Goal: Communication & Community: Connect with others

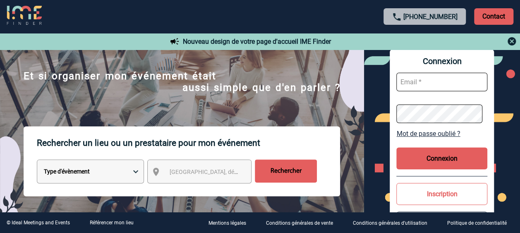
scroll to position [83, 0]
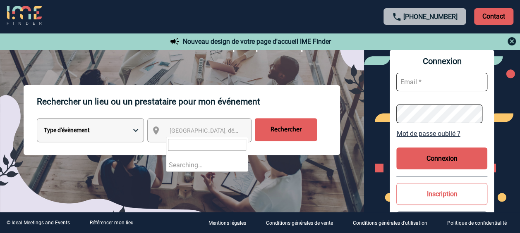
click at [201, 134] on span "Ville, département, région..." at bounding box center [226, 130] width 115 height 7
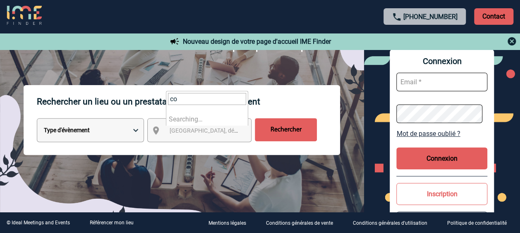
type input "c"
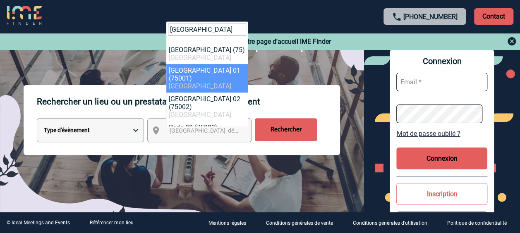
type input "paris"
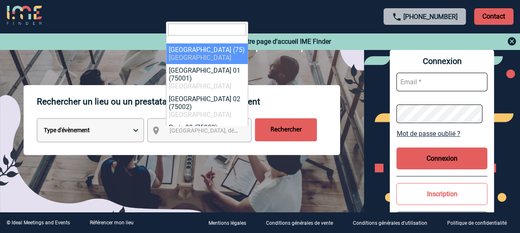
select select "3"
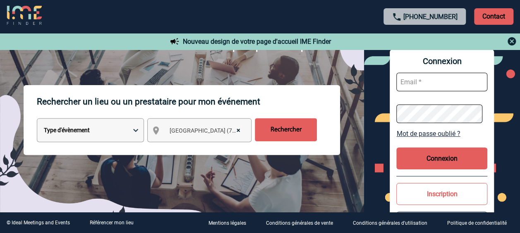
click at [284, 127] on input "Rechercher" at bounding box center [286, 129] width 62 height 23
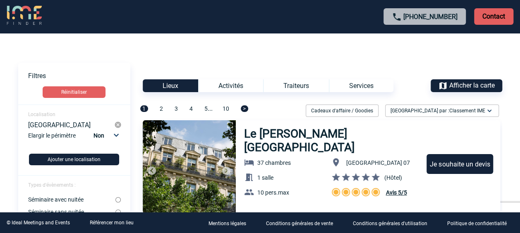
click at [234, 86] on div "Activités" at bounding box center [230, 85] width 65 height 13
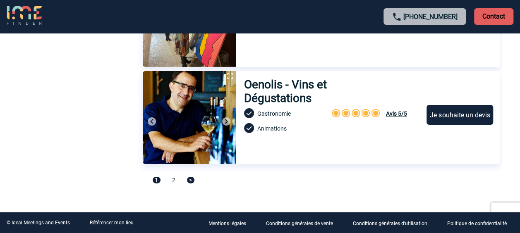
scroll to position [2869, 0]
click at [171, 182] on div "1 2 >" at bounding box center [321, 184] width 357 height 16
click at [172, 181] on span "2" at bounding box center [173, 180] width 3 height 7
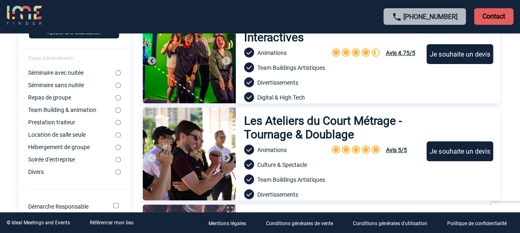
scroll to position [0, 0]
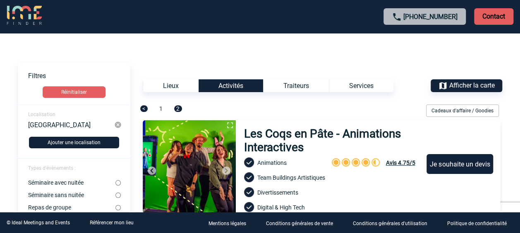
click at [353, 83] on div "Services" at bounding box center [361, 85] width 65 height 13
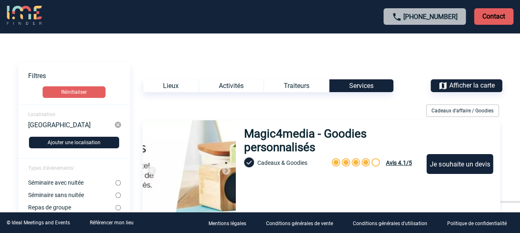
click at [227, 87] on div "Activités" at bounding box center [231, 85] width 65 height 13
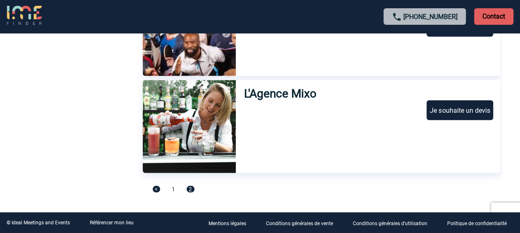
scroll to position [2675, 0]
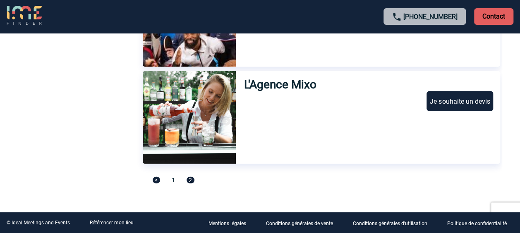
click at [173, 181] on span "1" at bounding box center [173, 180] width 3 height 7
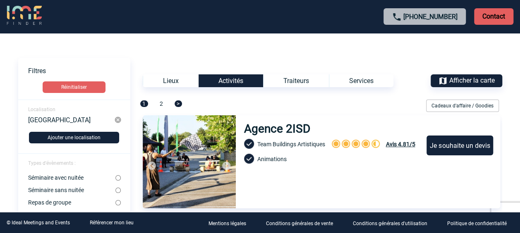
scroll to position [0, 0]
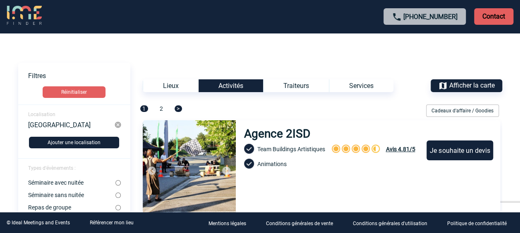
click at [503, 19] on p "Contact" at bounding box center [493, 16] width 39 height 17
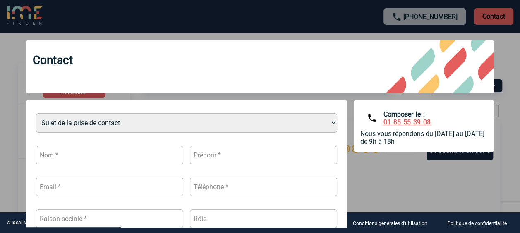
click at [123, 126] on select "Sujet de la prise de contact Je n’ai pas de compte J’ai besoin d’aide Je n’arri…" at bounding box center [186, 122] width 301 height 19
click at [36, 114] on select "Sujet de la prise de contact Je n’ai pas de compte J’ai besoin d’aide Je n’arri…" at bounding box center [186, 122] width 301 height 19
click at [112, 122] on select "Sujet de la prise de contact Je n’ai pas de compte J’ai besoin d’aide Je n’arri…" at bounding box center [186, 122] width 301 height 19
select select "5"
click at [36, 114] on select "Sujet de la prise de contact Je n’ai pas de compte J’ai besoin d’aide Je n’arri…" at bounding box center [186, 122] width 301 height 19
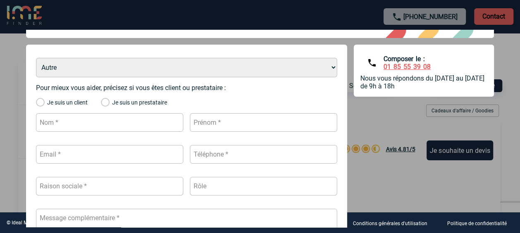
scroll to position [42, 0]
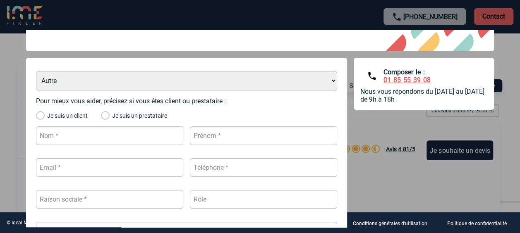
click at [51, 116] on label "Je suis un client" at bounding box center [62, 116] width 52 height 7
click at [0, 0] on input "Je suis un client" at bounding box center [0, 0] width 0 height 0
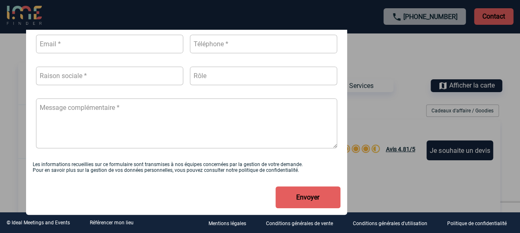
scroll to position [0, 0]
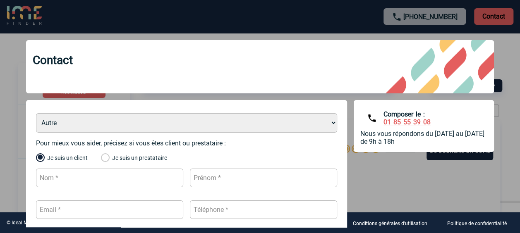
click at [122, 57] on div "Contact" at bounding box center [260, 66] width 468 height 53
click at [134, 26] on div at bounding box center [260, 116] width 520 height 233
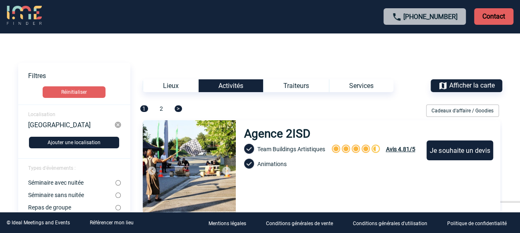
click at [22, 14] on img at bounding box center [24, 16] width 35 height 20
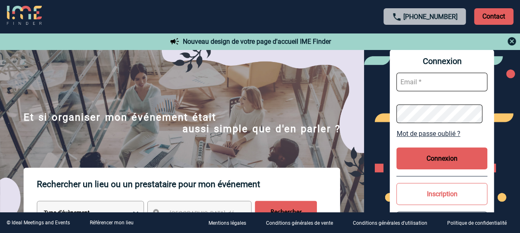
click at [416, 134] on link "Mot de passe oublié ?" at bounding box center [441, 134] width 91 height 8
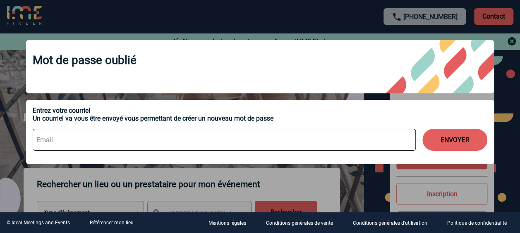
click at [83, 151] on input at bounding box center [224, 140] width 383 height 22
type input "kristell.desnoyer@abeille-assurances.fr"
click at [444, 138] on button "ENVOYER" at bounding box center [454, 140] width 65 height 22
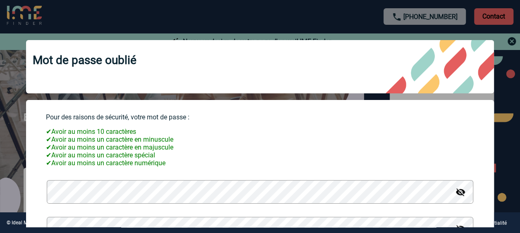
scroll to position [79, 0]
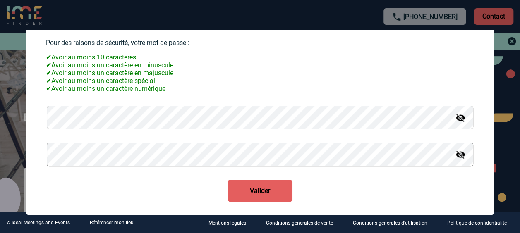
click at [244, 189] on button "Valider" at bounding box center [259, 191] width 65 height 22
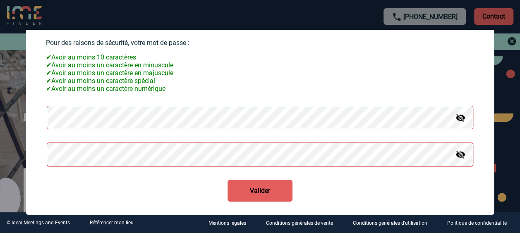
click at [266, 189] on button "Valider" at bounding box center [259, 191] width 65 height 22
click at [456, 157] on img at bounding box center [460, 155] width 10 height 10
click at [455, 116] on img at bounding box center [460, 118] width 10 height 10
click at [0, 135] on html "+33 1 45 72 07 14 Contact Contact Nouveau design de votre page d'accueil IME Fi…" at bounding box center [260, 116] width 520 height 233
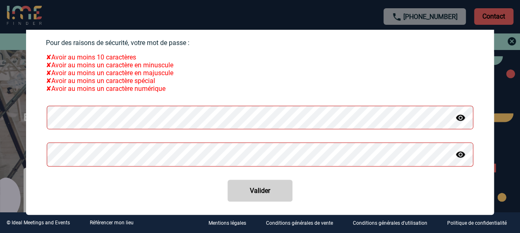
click at [0, 135] on html "+33 1 45 72 07 14 Contact Contact Nouveau design de votre page d'accueil IME Fi…" at bounding box center [260, 116] width 520 height 233
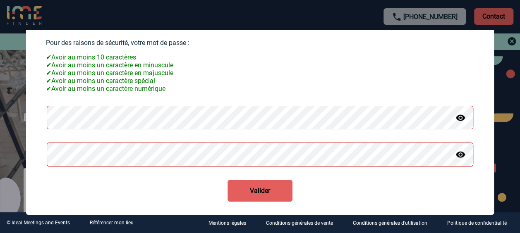
click at [256, 184] on button "Valider" at bounding box center [259, 191] width 65 height 22
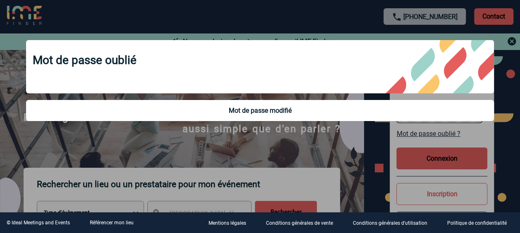
click at [357, 134] on div at bounding box center [260, 116] width 520 height 233
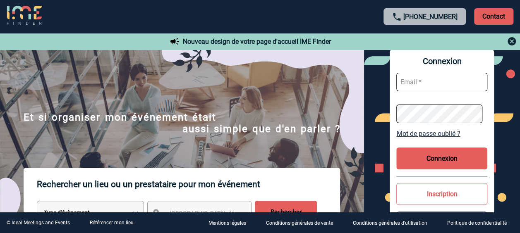
click at [431, 86] on input "text" at bounding box center [441, 82] width 91 height 19
type input "kristell.desnoyer@abeille-assurances.fr"
click at [437, 174] on div "Connexion kristell.desnoyer@abeille-assurances.fr Mot de passe oublié ? Connexi…" at bounding box center [442, 147] width 104 height 194
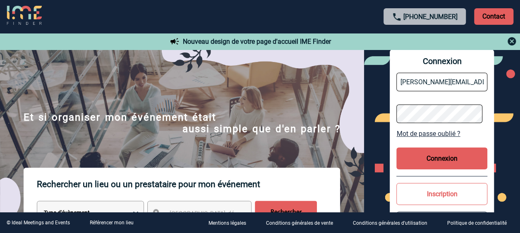
click at [438, 164] on button "Connexion" at bounding box center [441, 159] width 91 height 22
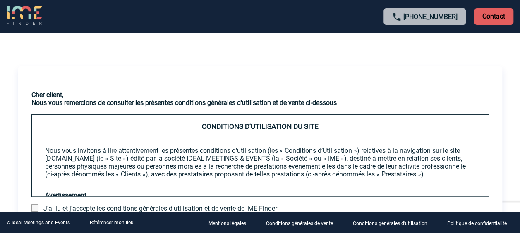
scroll to position [78, 0]
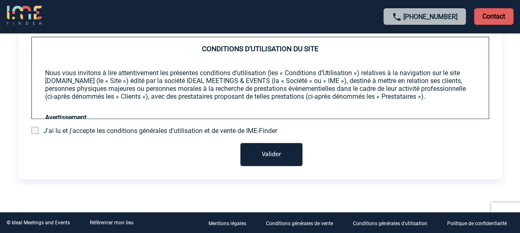
click at [278, 151] on button "Valider" at bounding box center [271, 154] width 62 height 23
click at [107, 130] on span "J'ai lu et j'accepte les conditions générales d'utilisation et de vente de IME-…" at bounding box center [160, 131] width 234 height 8
click at [37, 129] on span at bounding box center [34, 130] width 7 height 7
click at [0, 0] on input "checkbox" at bounding box center [0, 0] width 0 height 0
click at [264, 156] on button "Valider" at bounding box center [271, 154] width 62 height 23
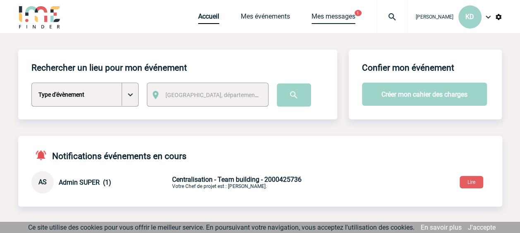
click at [334, 17] on link "Mes messages" at bounding box center [333, 18] width 44 height 12
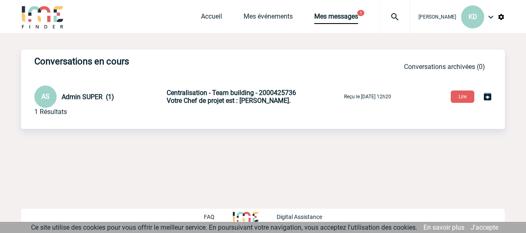
click at [218, 95] on span "Centralisation - Team building - 2000425736" at bounding box center [231, 93] width 129 height 8
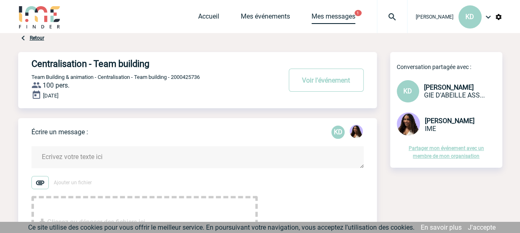
click at [335, 16] on link "Mes messages" at bounding box center [333, 18] width 44 height 12
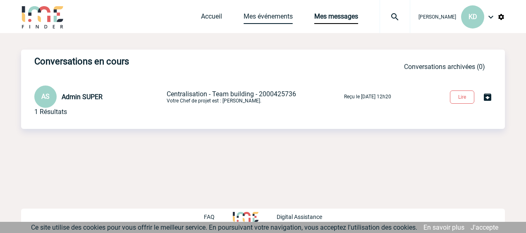
click at [275, 18] on link "Mes événements" at bounding box center [268, 18] width 49 height 12
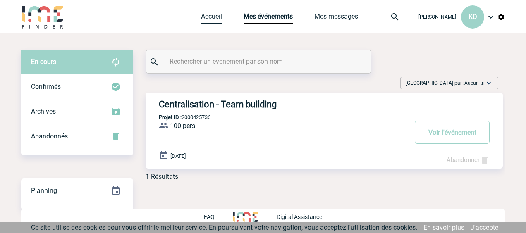
click at [212, 18] on link "Accueil" at bounding box center [211, 18] width 21 height 12
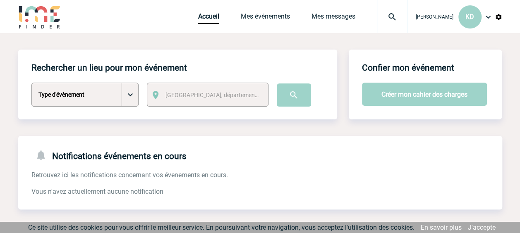
click at [204, 94] on span "[GEOGRAPHIC_DATA], département, région..." at bounding box center [222, 95] width 115 height 7
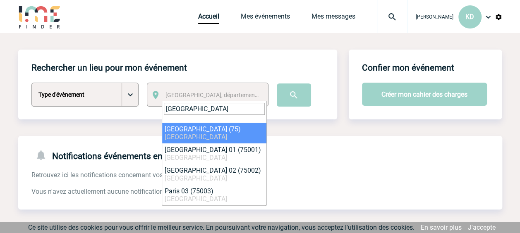
type input "paris"
select select "3"
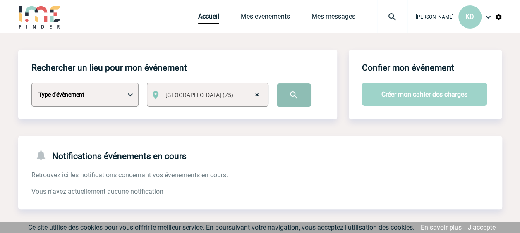
click at [278, 97] on input "image" at bounding box center [294, 95] width 34 height 23
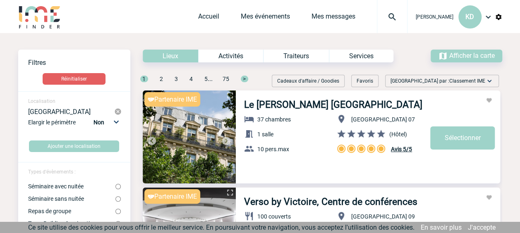
click at [218, 58] on div "Activités" at bounding box center [230, 56] width 65 height 13
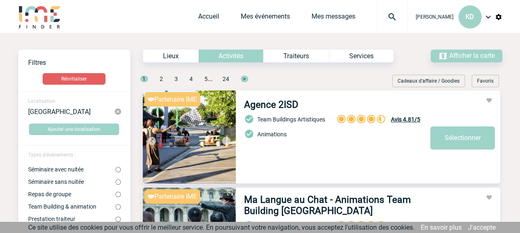
click at [388, 17] on img at bounding box center [392, 17] width 30 height 10
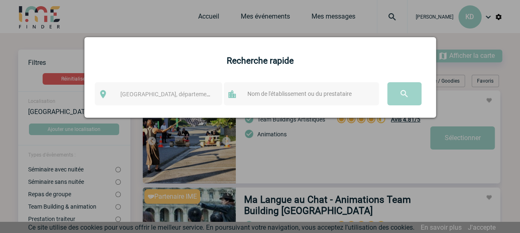
click at [262, 91] on input "text" at bounding box center [309, 94] width 128 height 11
type input "sanza"
click at [387, 82] on input "image" at bounding box center [404, 93] width 34 height 23
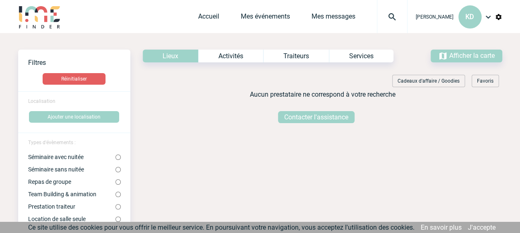
click at [390, 18] on img at bounding box center [392, 17] width 30 height 10
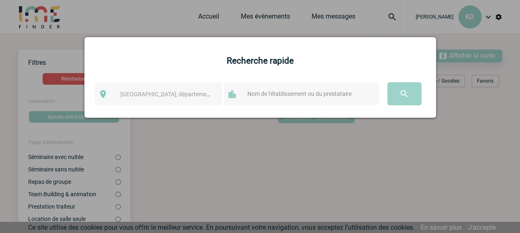
click at [246, 93] on input "text" at bounding box center [309, 94] width 128 height 11
type input "bc label"
click at [387, 82] on input "image" at bounding box center [404, 93] width 34 height 23
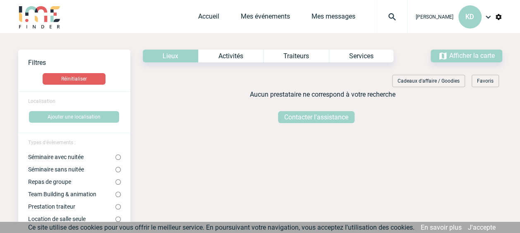
click at [230, 58] on div "Activités" at bounding box center [230, 56] width 65 height 13
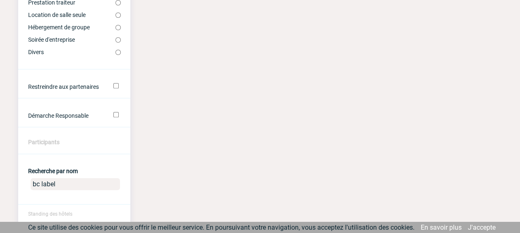
scroll to position [248, 0]
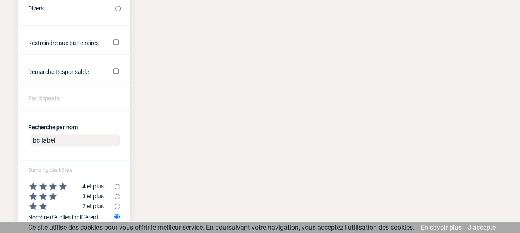
click at [50, 144] on input "bc label" at bounding box center [75, 140] width 89 height 12
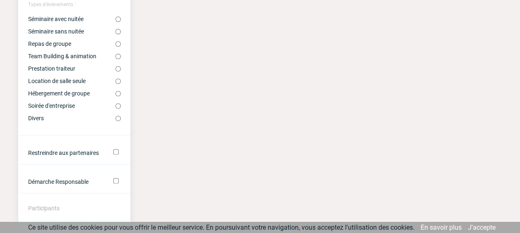
scroll to position [207, 0]
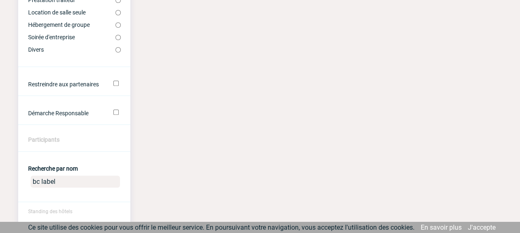
drag, startPoint x: 79, startPoint y: 184, endPoint x: 0, endPoint y: 179, distance: 79.6
click at [310, 124] on div "Voir les filtres Filtres Réinitialiser Localisation Ajouter une localisation Ty…" at bounding box center [260, 127] width 484 height 603
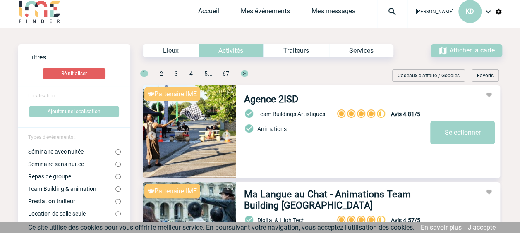
scroll to position [0, 0]
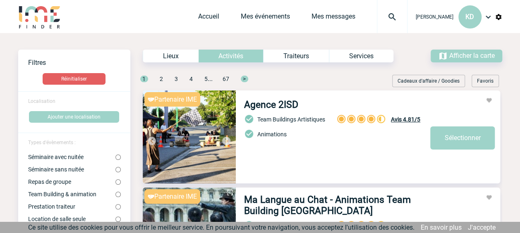
click at [487, 19] on img at bounding box center [488, 17] width 10 height 10
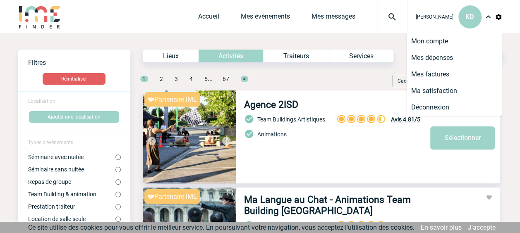
click at [327, 18] on link "Mes messages" at bounding box center [333, 18] width 44 height 12
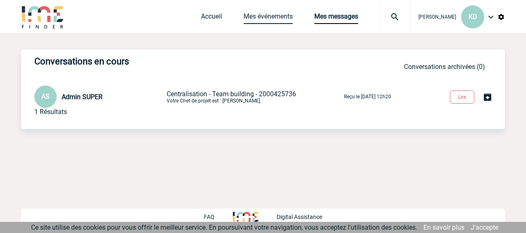
click at [279, 15] on link "Mes événements" at bounding box center [268, 18] width 49 height 12
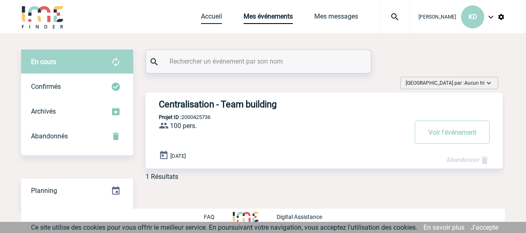
click at [204, 24] on link "Accueil" at bounding box center [211, 18] width 21 height 12
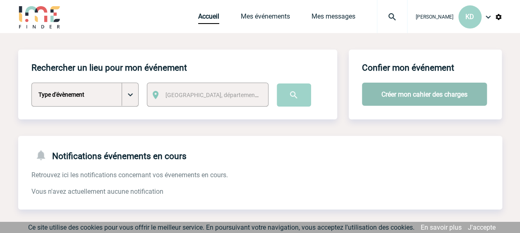
click at [429, 93] on button "Créer mon cahier des charges" at bounding box center [424, 94] width 125 height 23
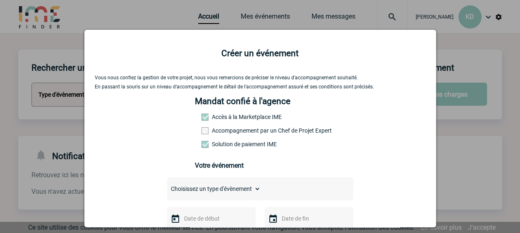
click at [202, 132] on span at bounding box center [204, 130] width 7 height 7
click at [0, 0] on input "Accompagnement par un Chef de Projet Expert" at bounding box center [0, 0] width 0 height 0
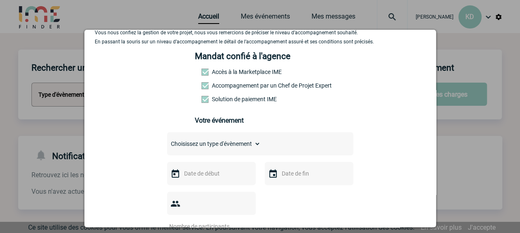
scroll to position [83, 0]
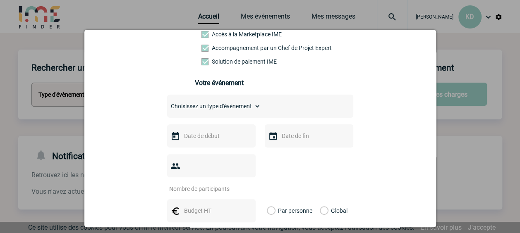
click at [254, 107] on select "Choisissez un type d'évènement Séminaire avec nuitée Séminaire sans nuitée Repa…" at bounding box center [213, 107] width 93 height 12
select select "4"
click at [167, 103] on select "Choisissez un type d'évènement Séminaire avec nuitée Séminaire sans nuitée Repa…" at bounding box center [213, 107] width 93 height 12
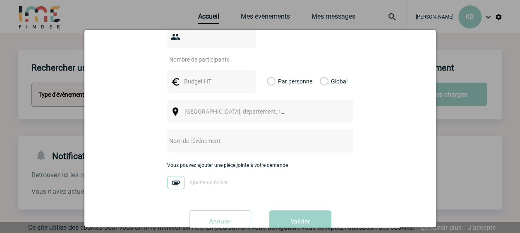
scroll to position [225, 0]
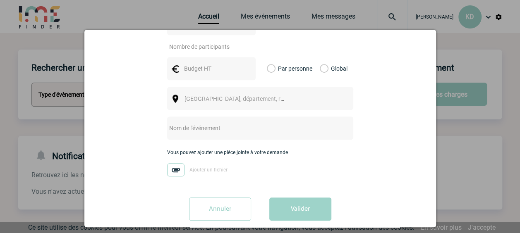
click at [195, 123] on input "text" at bounding box center [249, 128] width 164 height 11
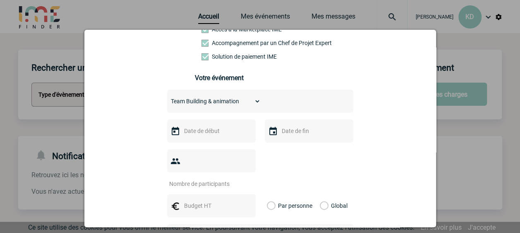
scroll to position [101, 0]
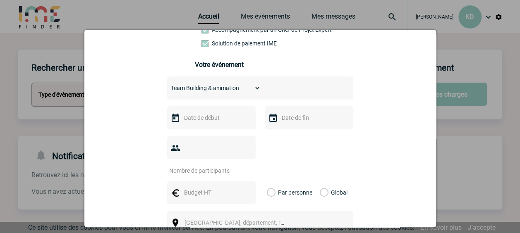
click at [200, 123] on input "text" at bounding box center [210, 118] width 57 height 11
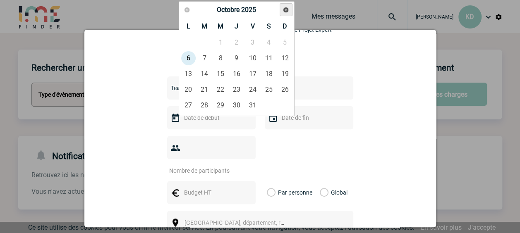
click at [287, 10] on span "Suivant" at bounding box center [286, 10] width 7 height 7
click at [239, 43] on link "4" at bounding box center [236, 42] width 15 height 15
type input "04-12-2025"
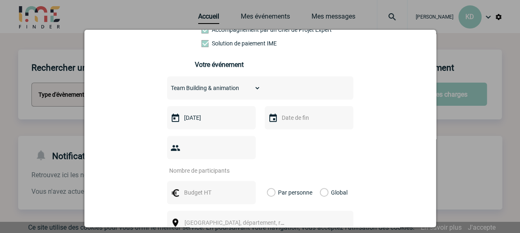
click at [287, 127] on div at bounding box center [309, 117] width 89 height 23
click at [284, 123] on input "text" at bounding box center [308, 118] width 57 height 11
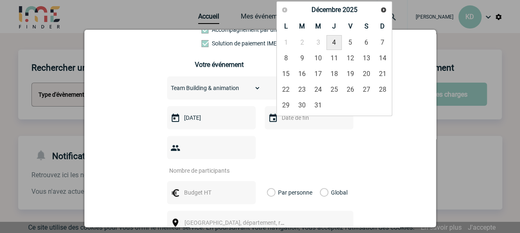
click at [333, 40] on link "4" at bounding box center [333, 42] width 15 height 15
type input "04-12-2025"
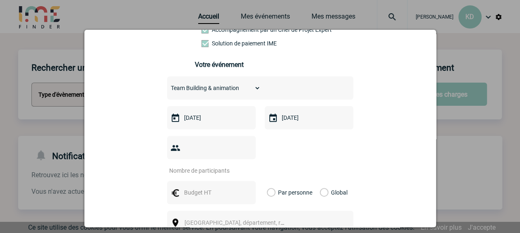
click at [209, 165] on input "number" at bounding box center [206, 170] width 78 height 11
type input "150"
click at [321, 181] on label "Global" at bounding box center [322, 192] width 5 height 23
click at [0, 0] on input "Global" at bounding box center [0, 0] width 0 height 0
click at [203, 181] on div at bounding box center [211, 192] width 89 height 23
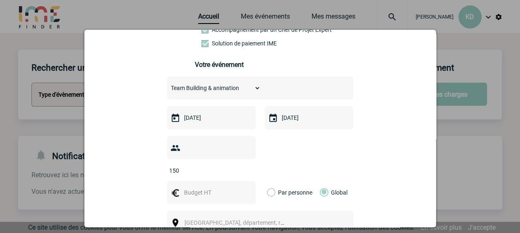
click at [199, 187] on input "text" at bounding box center [210, 192] width 57 height 11
type input "8000"
click at [305, 155] on div "150" at bounding box center [260, 155] width 186 height 38
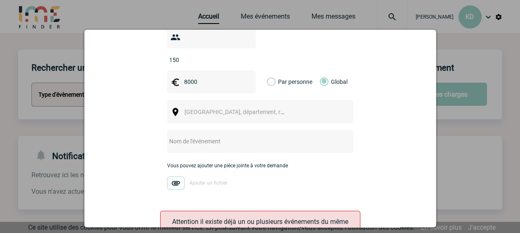
scroll to position [225, 0]
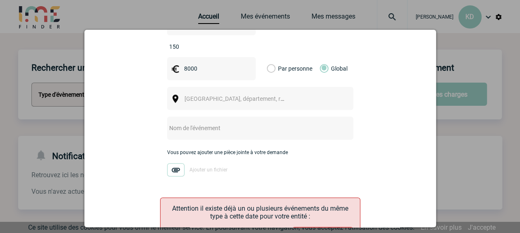
click at [212, 96] on span "Ville, département, région..." at bounding box center [241, 99] width 115 height 7
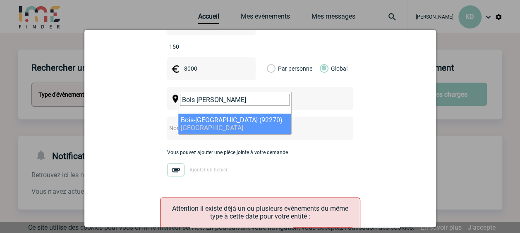
type input "Bois colomb"
select select "29"
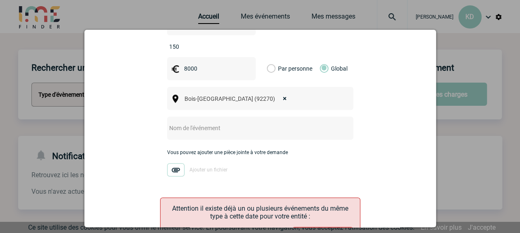
click at [200, 123] on input "text" at bounding box center [249, 128] width 164 height 11
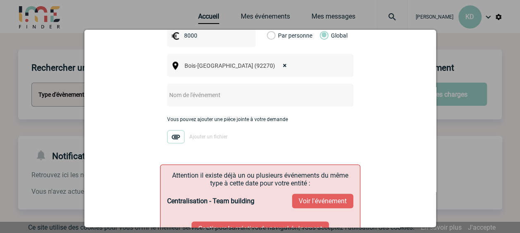
scroll to position [246, 0]
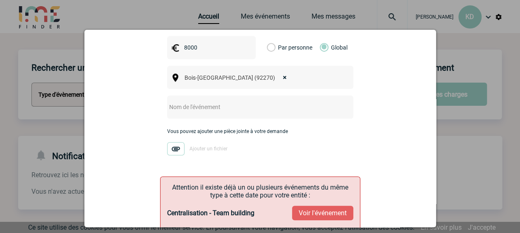
click at [223, 102] on input "text" at bounding box center [249, 107] width 164 height 11
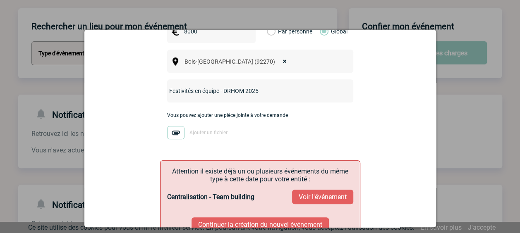
scroll to position [287, 0]
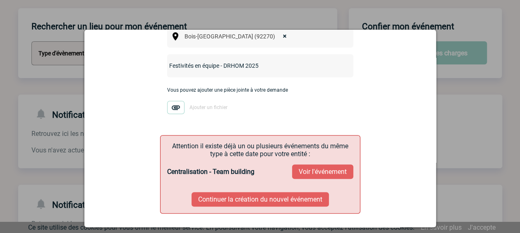
type input "Festivités en équipe - DRHOM 2025"
click at [317, 165] on button "Voir l'événement" at bounding box center [322, 172] width 61 height 14
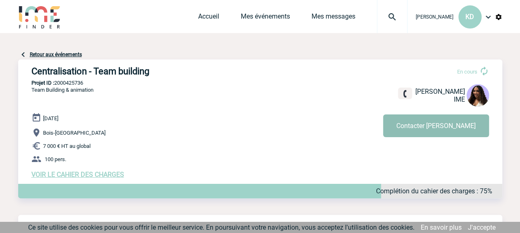
click at [461, 123] on button "Contacter [PERSON_NAME]" at bounding box center [436, 126] width 106 height 23
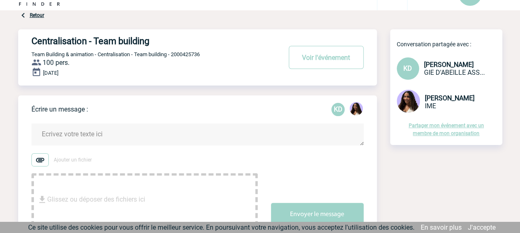
scroll to position [41, 0]
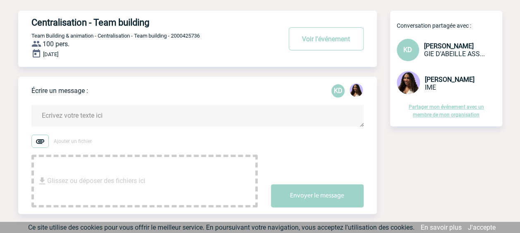
click at [95, 115] on textarea at bounding box center [197, 116] width 332 height 22
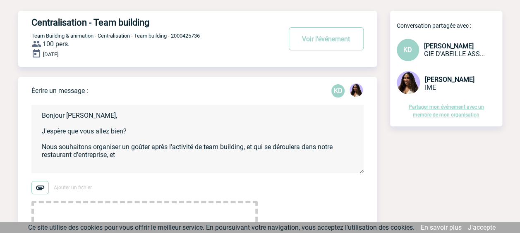
click at [253, 151] on textarea "Bonjour [PERSON_NAME], J'espère que vous allez bien? Nous souhaitons organiser …" at bounding box center [197, 139] width 332 height 68
click at [159, 160] on textarea "Bonjour [PERSON_NAME], J'espère que vous allez bien? Nous souhaitons organiser …" at bounding box center [197, 139] width 332 height 68
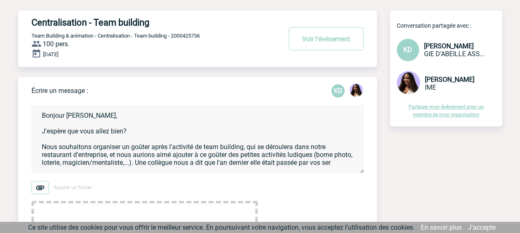
scroll to position [2, 0]
click at [70, 167] on textarea "Bonjour [PERSON_NAME], J'espère que vous allez bien? Nous souhaitons organiser …" at bounding box center [197, 139] width 332 height 68
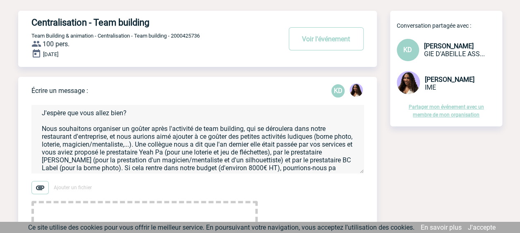
scroll to position [26, 0]
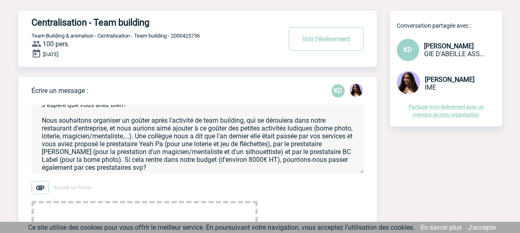
click at [243, 122] on textarea "Bonjour [PERSON_NAME], J'espère que vous allez bien? Nous souhaitons organiser …" at bounding box center [197, 139] width 332 height 68
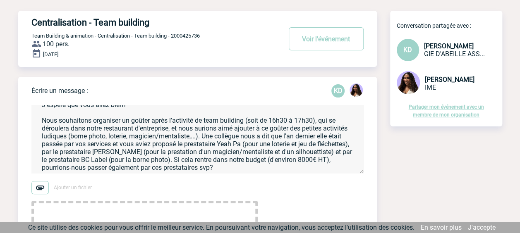
scroll to position [28, 0]
click at [218, 168] on textarea "Bonjour [PERSON_NAME], J'espère que vous allez bien? Nous souhaitons organiser …" at bounding box center [197, 139] width 332 height 68
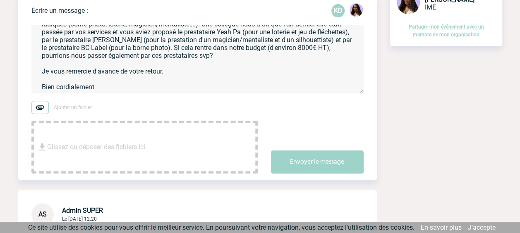
scroll to position [83, 0]
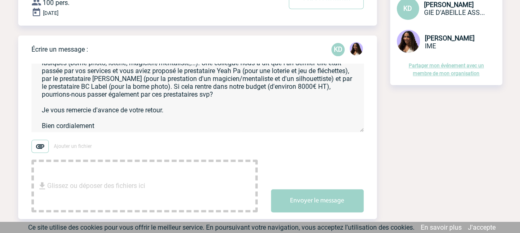
click at [246, 94] on textarea "Bonjour [PERSON_NAME], J'espère que vous allez bien? Nous souhaitons organiser …" at bounding box center [197, 98] width 332 height 68
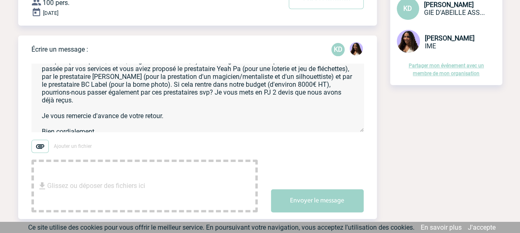
type textarea "Bonjour [PERSON_NAME], J'espère que vous allez bien? Nous souhaitons organiser …"
click at [80, 182] on span "Glissez ou déposer des fichiers ici" at bounding box center [96, 185] width 98 height 41
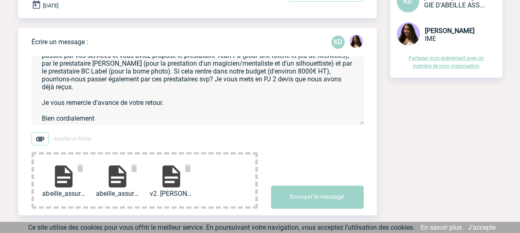
scroll to position [176, 0]
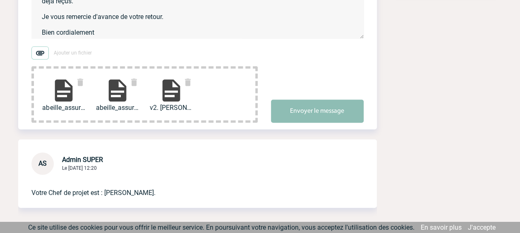
click at [315, 113] on button "Envoyer le message" at bounding box center [317, 111] width 93 height 23
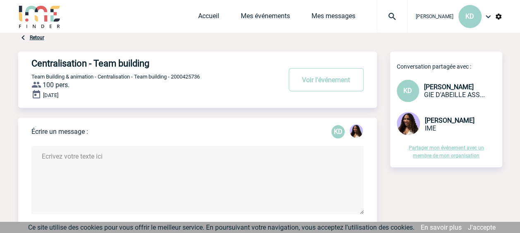
scroll to position [0, 0]
